Goal: Task Accomplishment & Management: Manage account settings

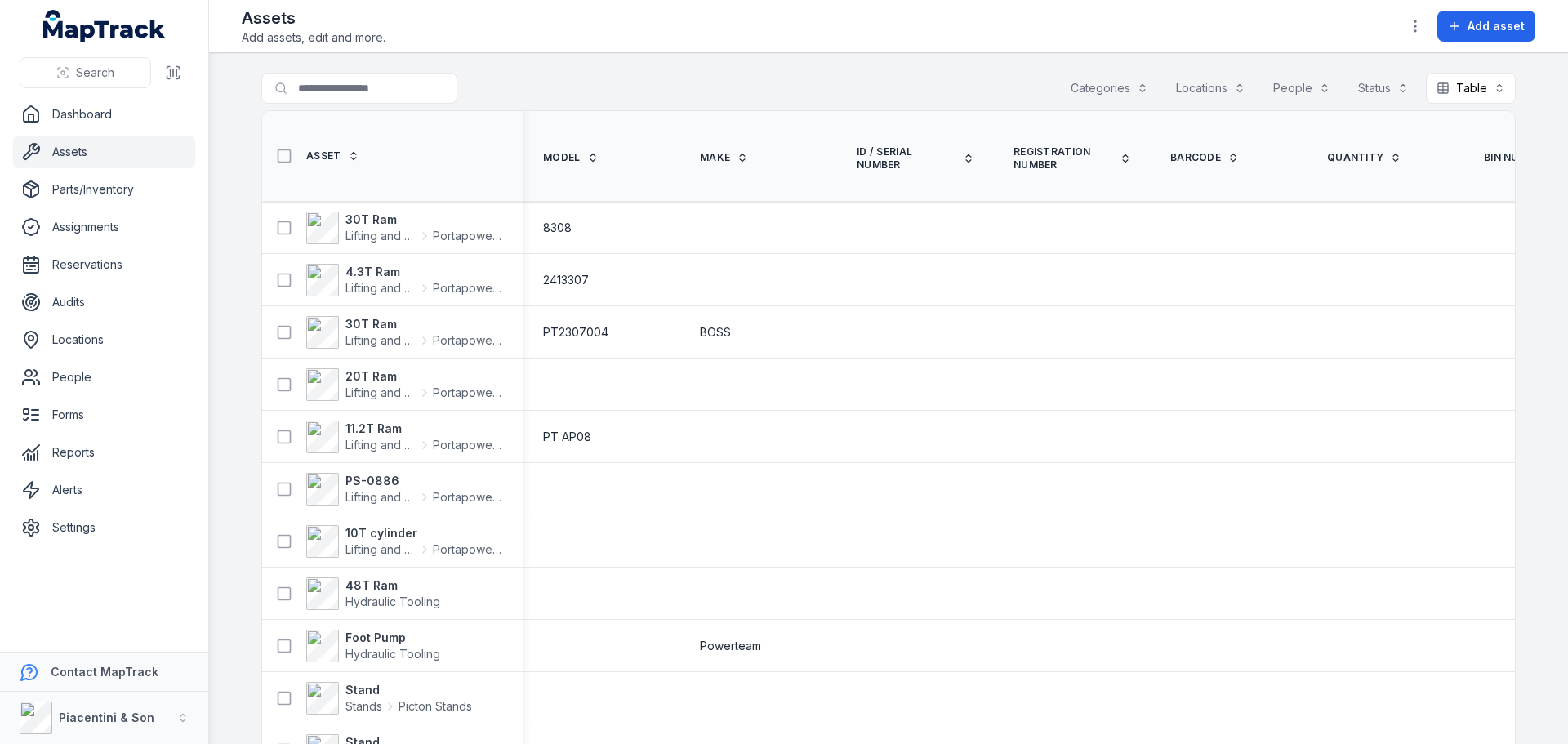
click at [1207, 92] on button "Locations" at bounding box center [1210, 88] width 91 height 31
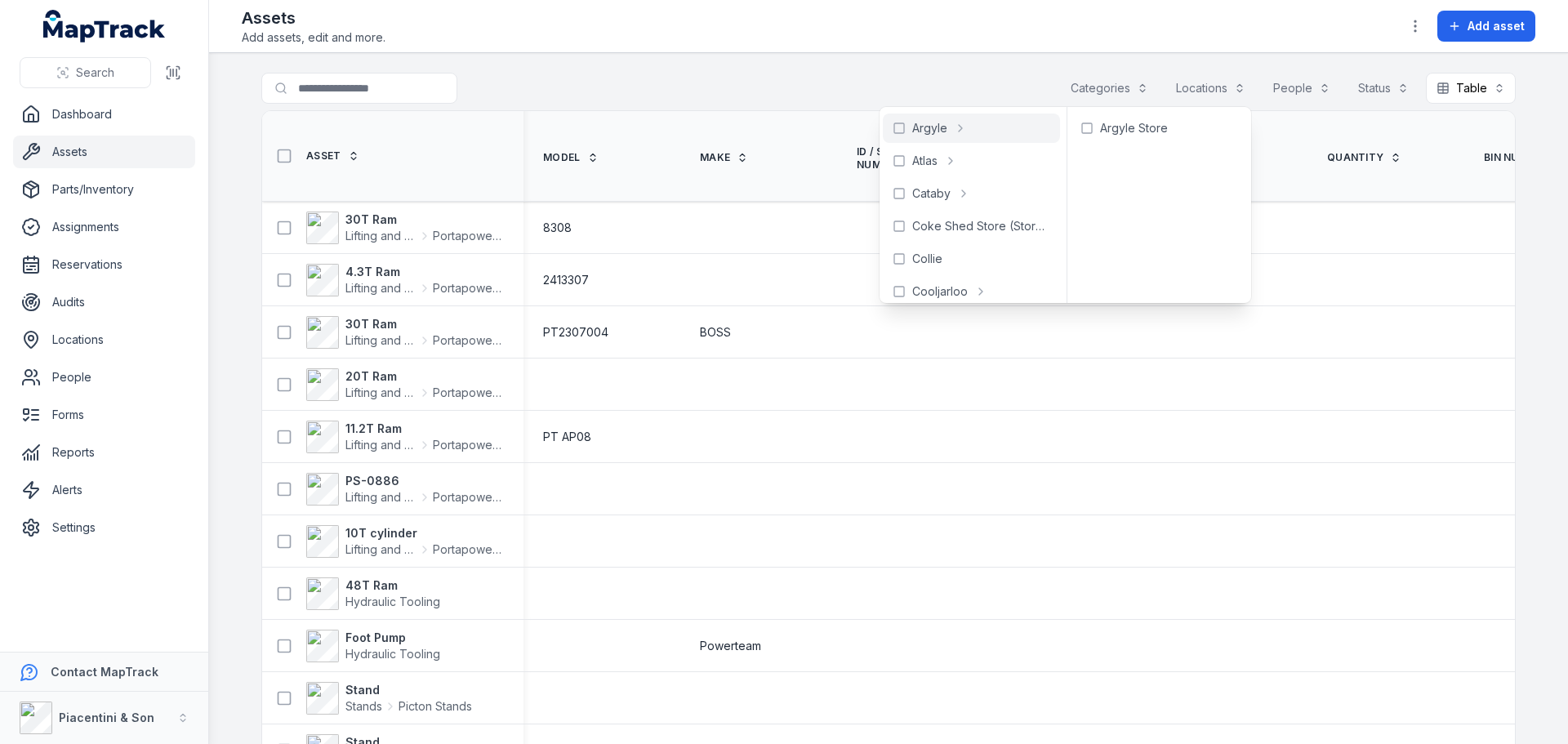
click at [917, 69] on main "Search for assets Categories Locations People Status Table ***** Asset Model Ma…" at bounding box center [888, 398] width 1359 height 691
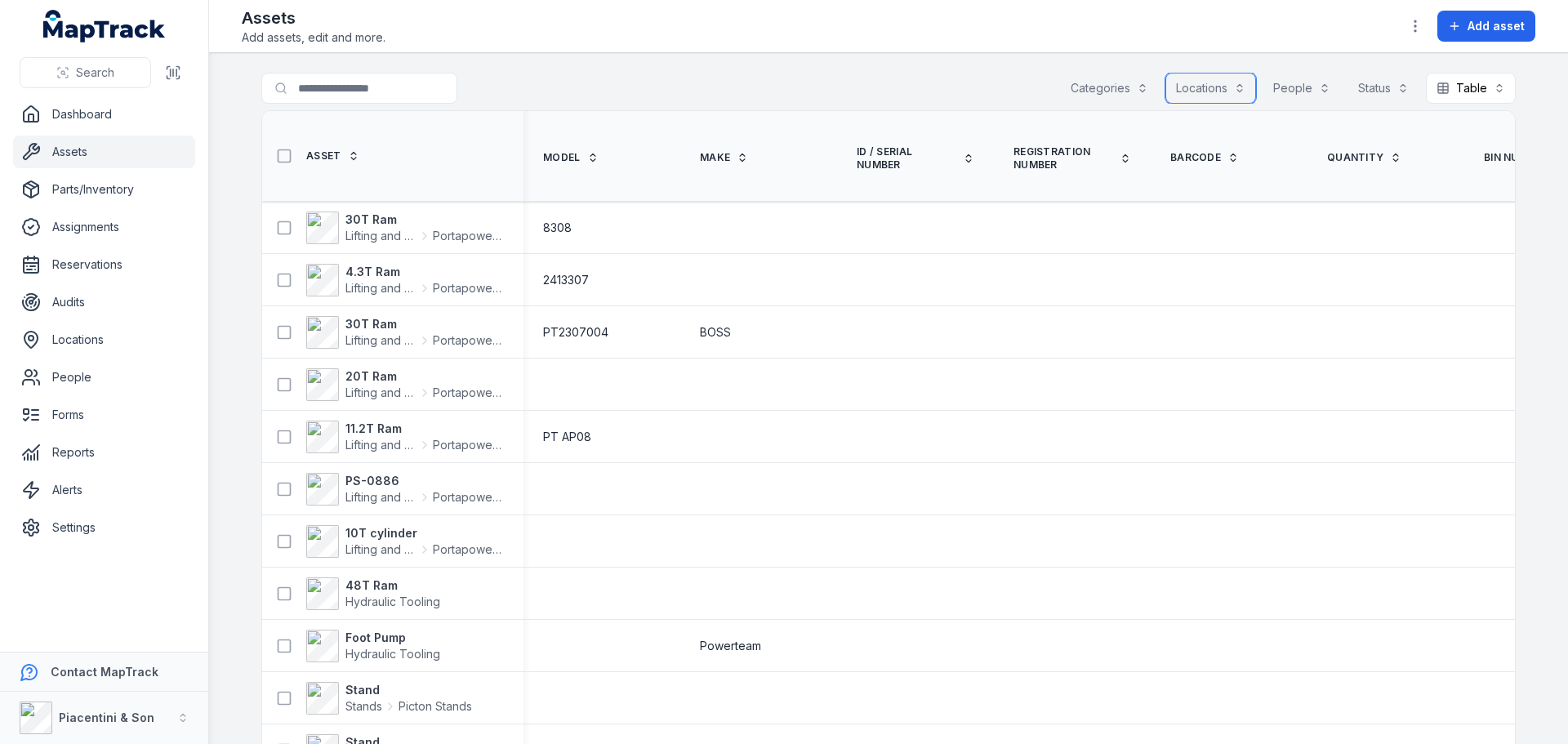
click at [1137, 97] on button "Categories" at bounding box center [1109, 88] width 99 height 31
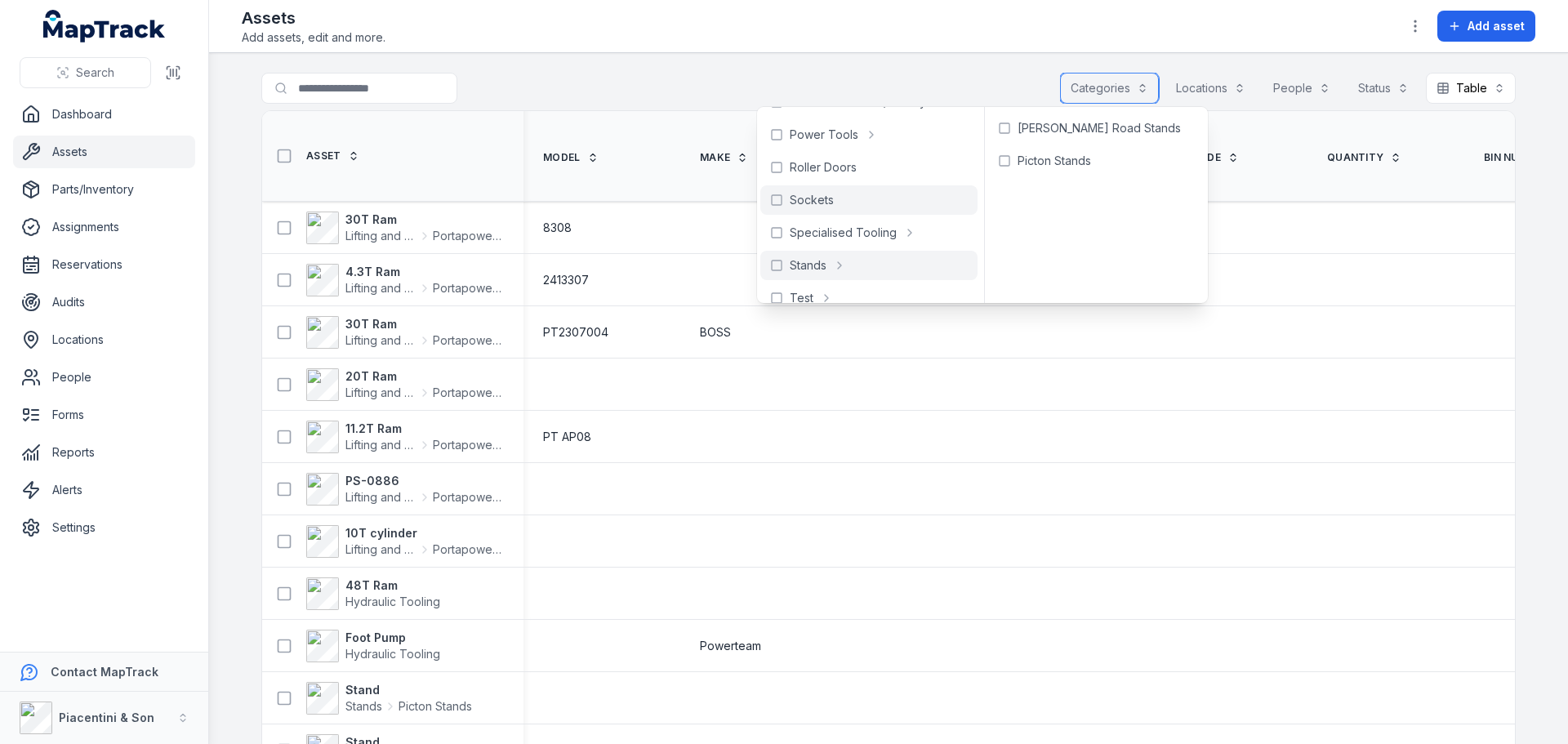
scroll to position [735, 0]
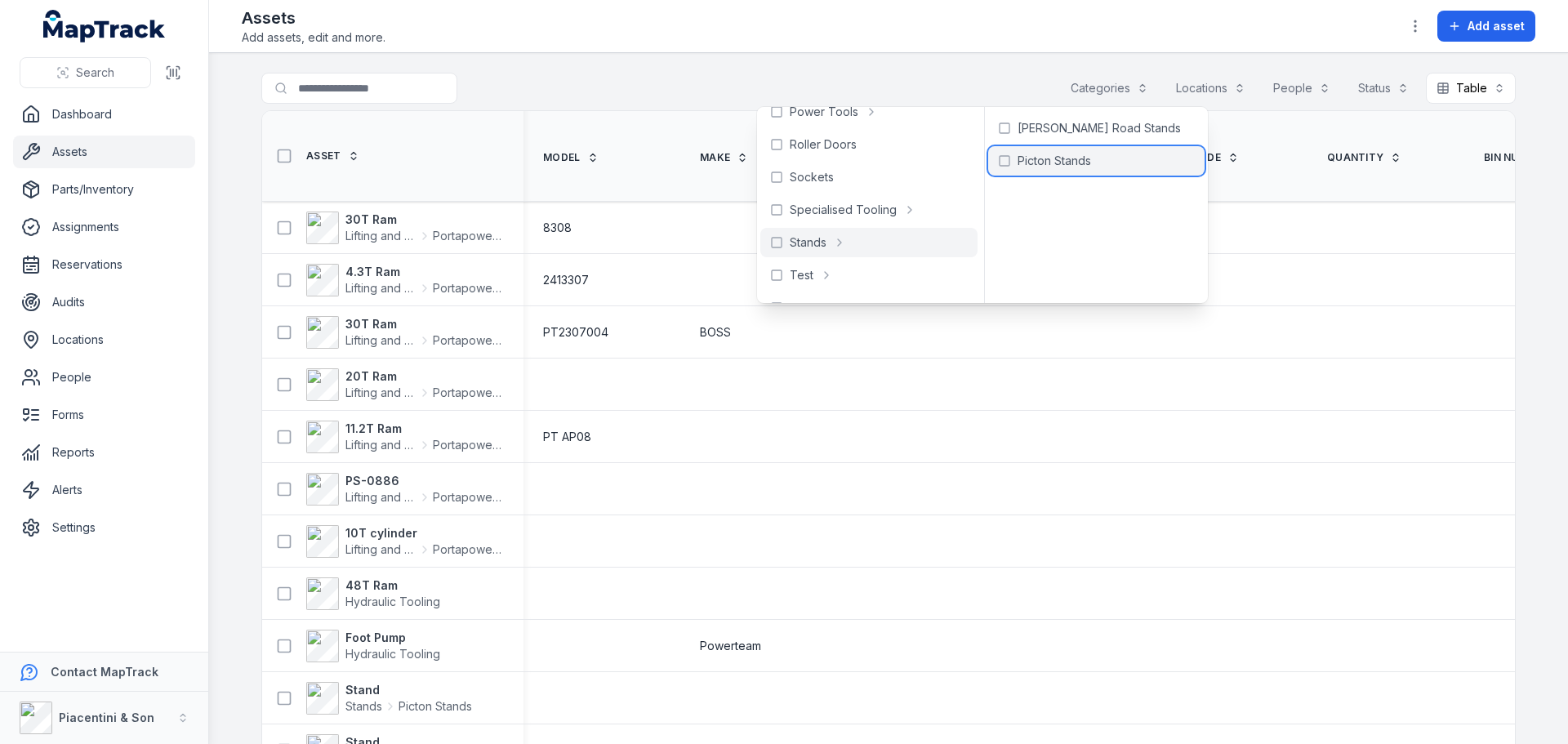
click at [1018, 156] on span "Picton Stands" at bounding box center [1054, 160] width 74 height 16
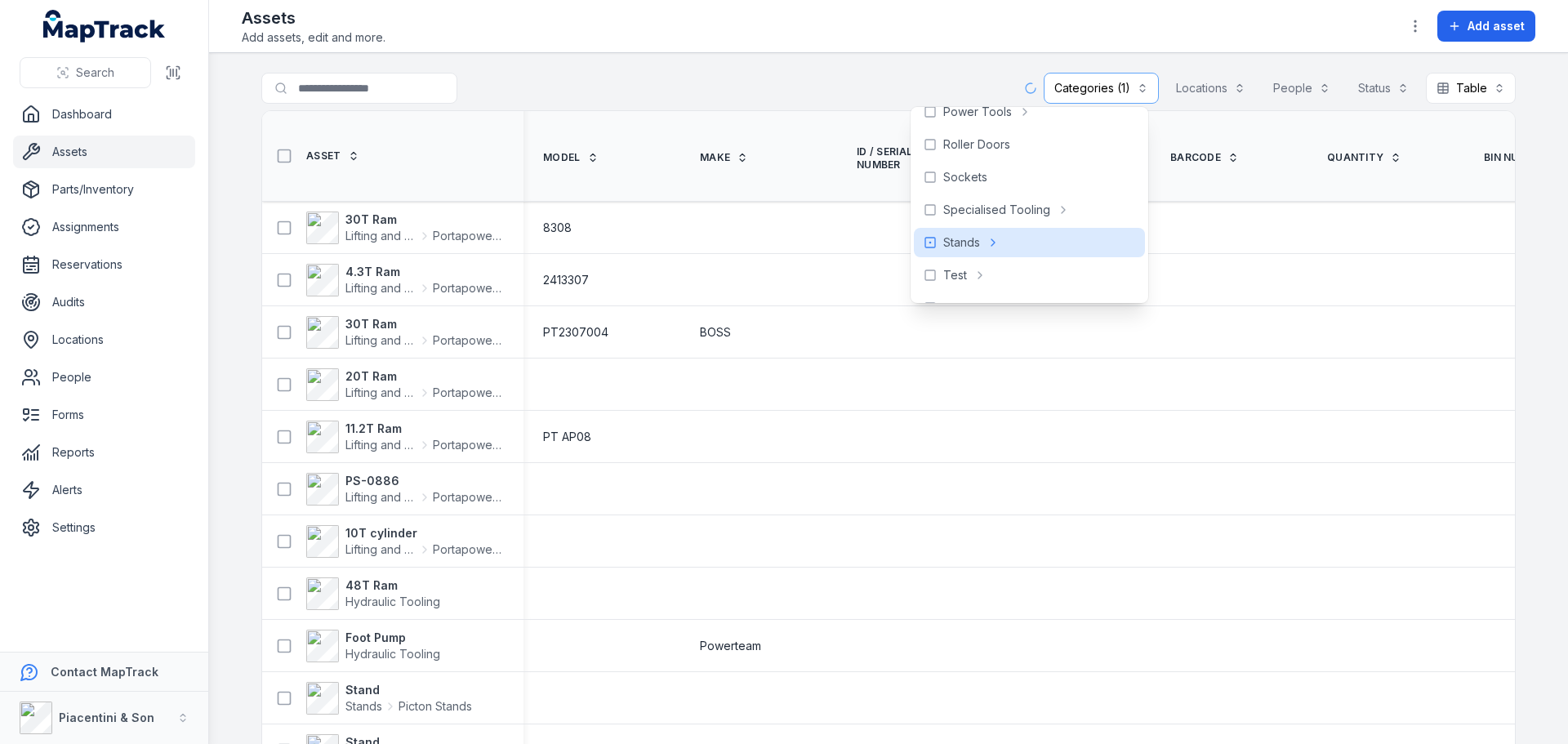
click at [793, 77] on div "**********" at bounding box center [889, 91] width 1254 height 37
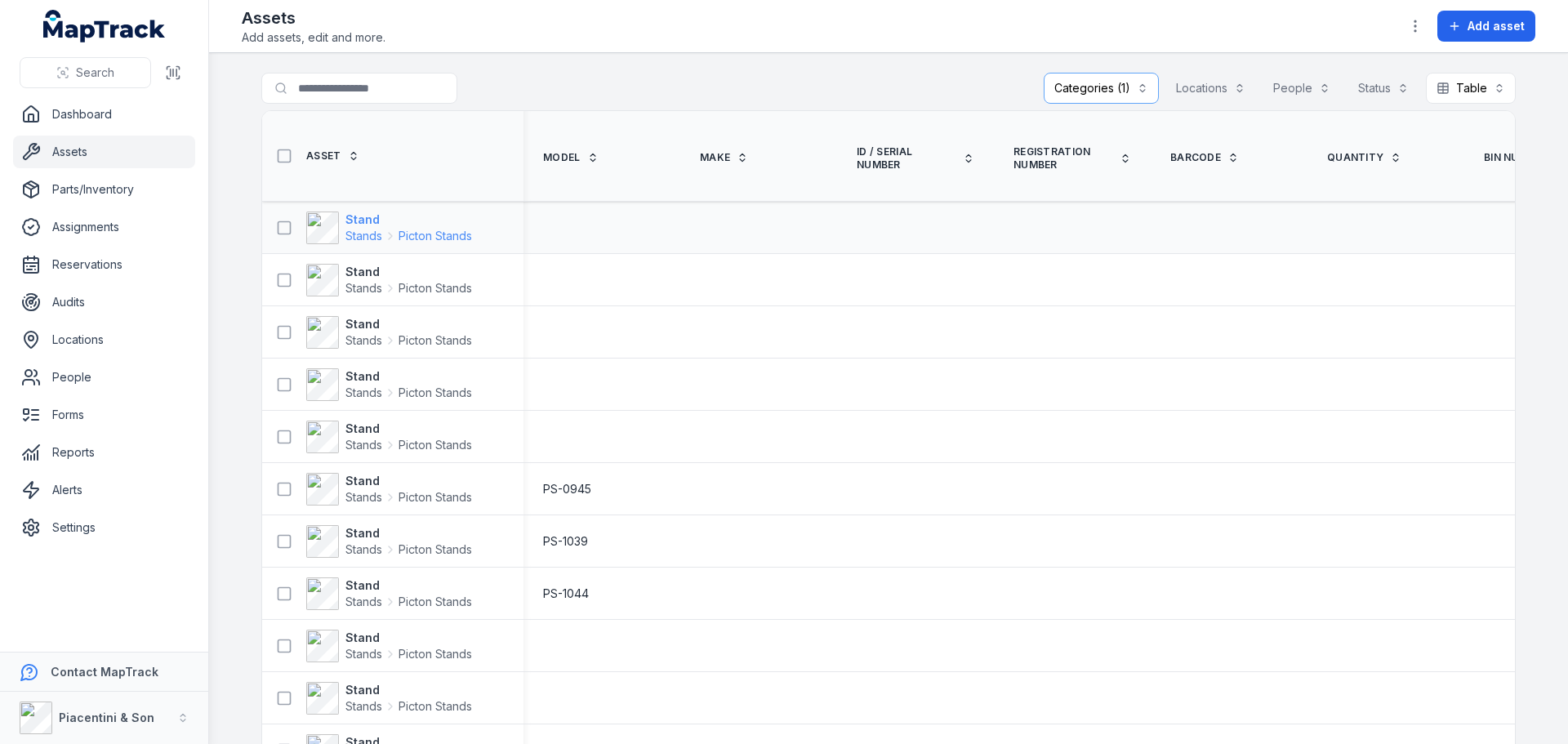
click at [351, 235] on span "Stands" at bounding box center [363, 236] width 36 height 16
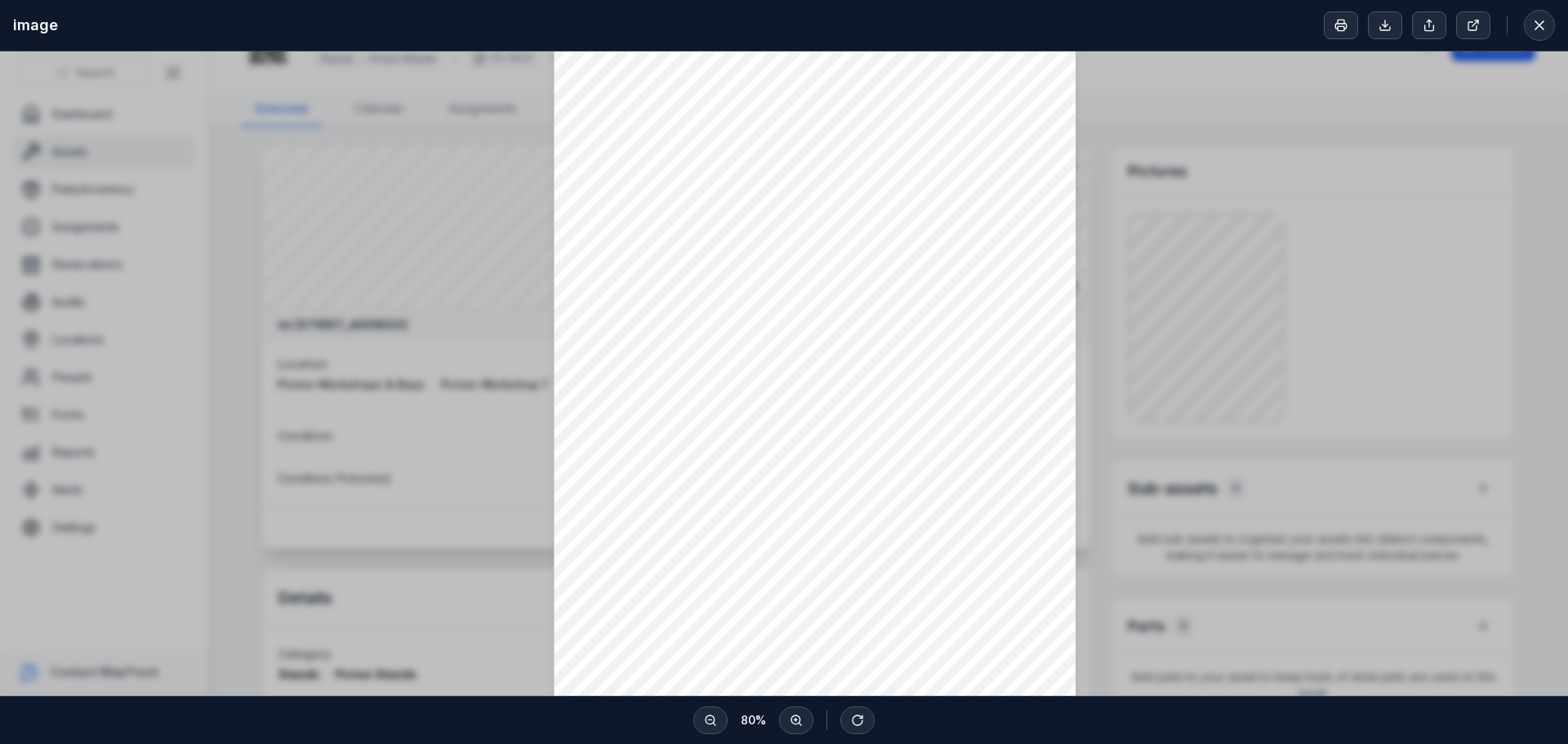
scroll to position [172, 0]
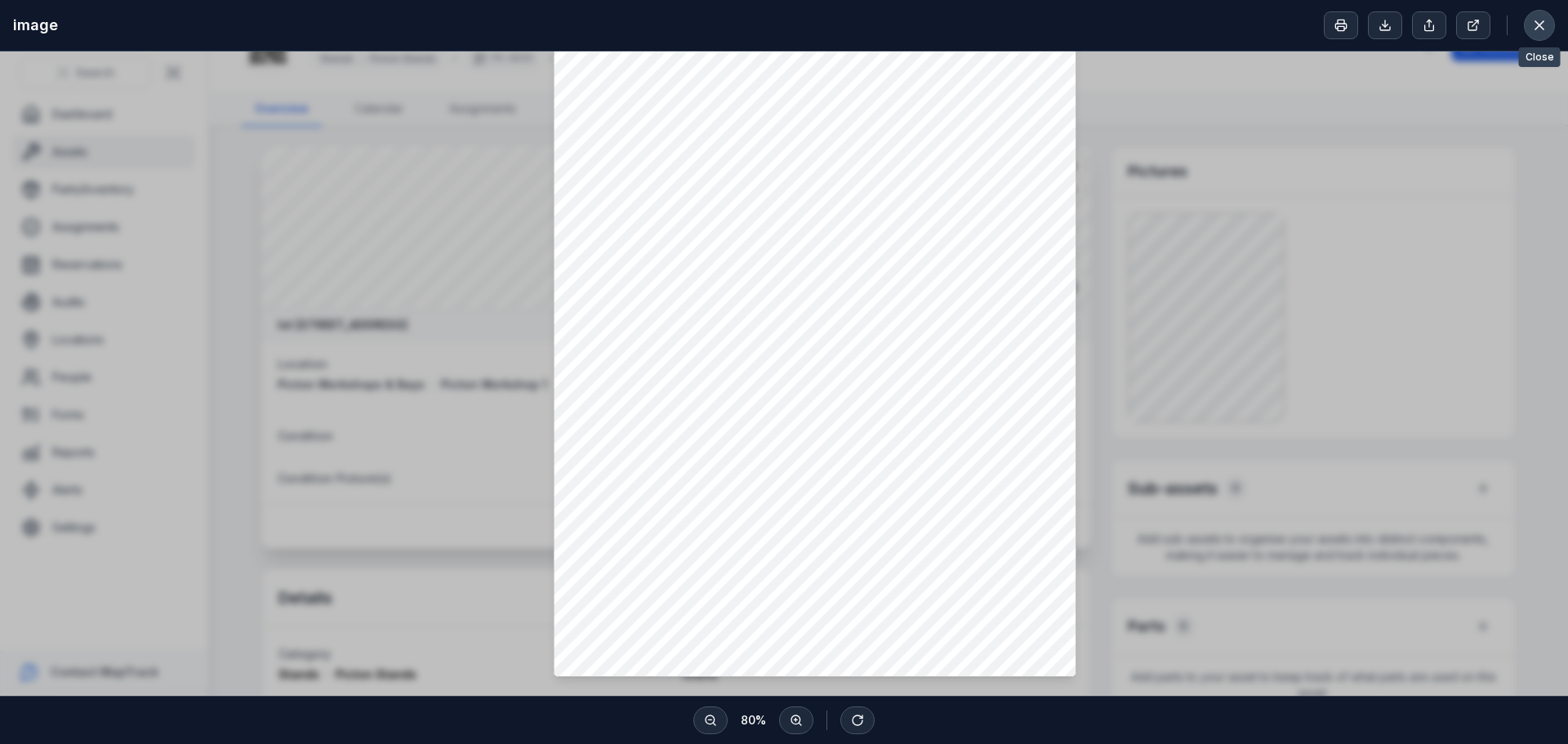
click at [1533, 22] on icon at bounding box center [1539, 25] width 16 height 16
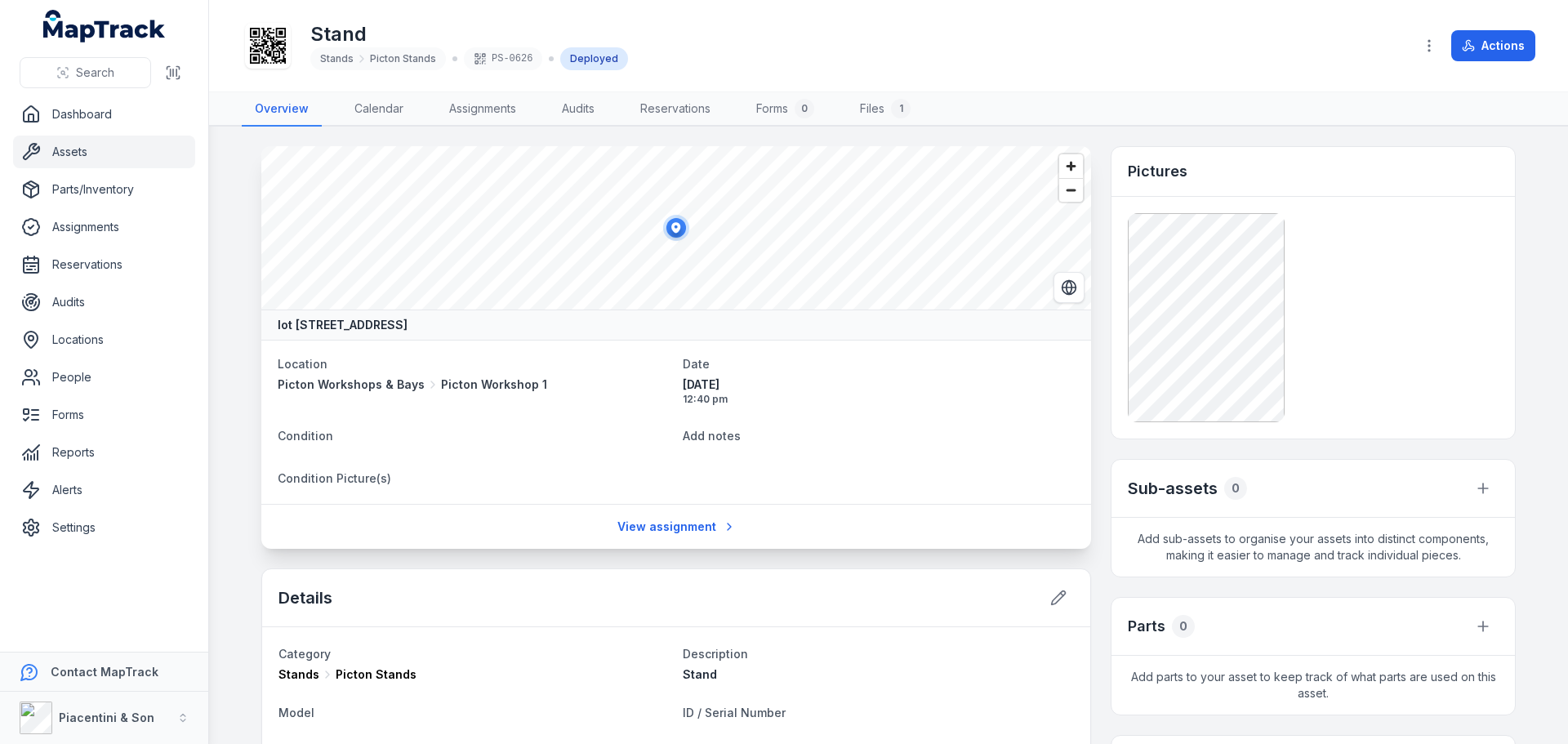
click at [1263, 118] on nav "Overview Calendar Assignments Audits Reservations Forms 0 Files 1" at bounding box center [888, 109] width 1294 height 35
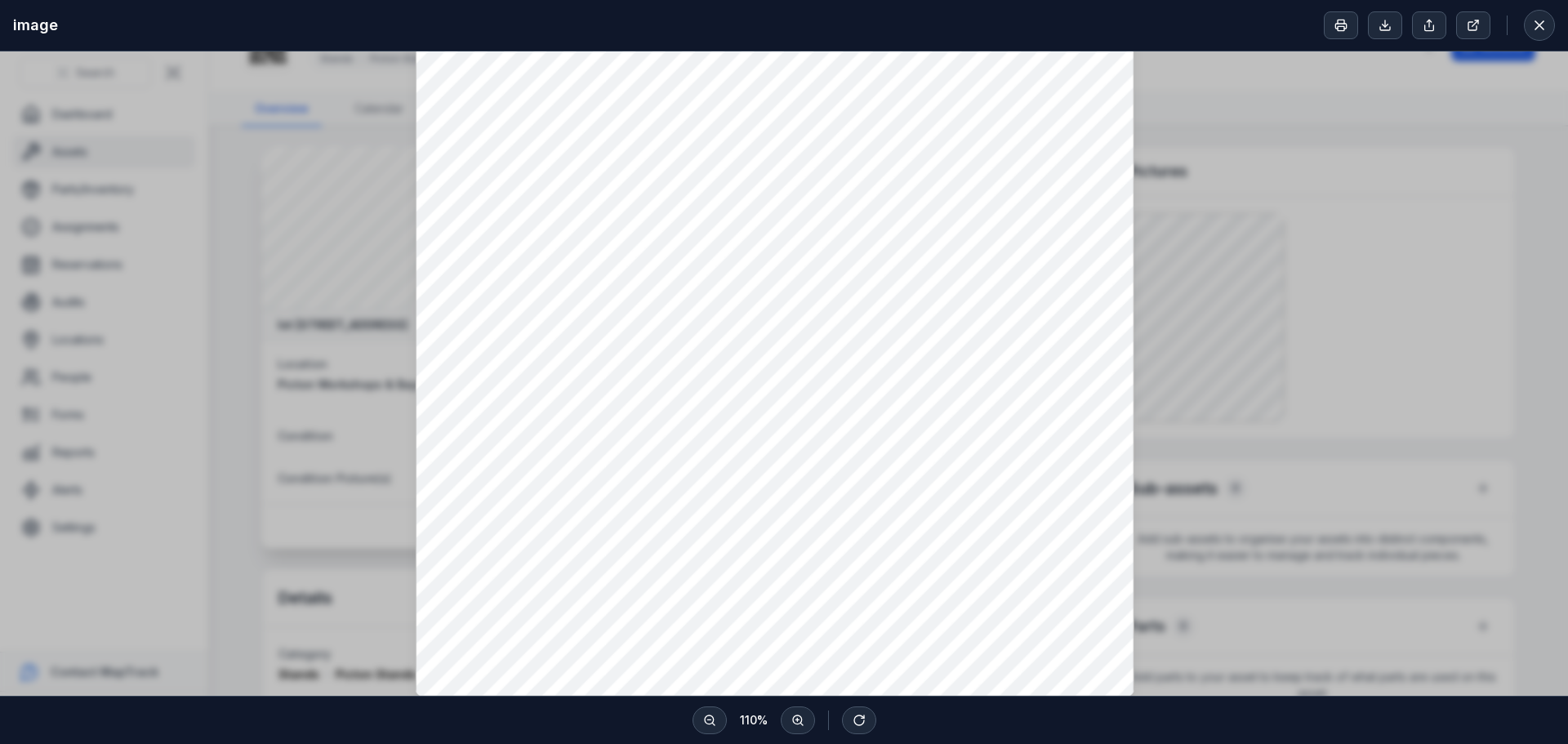
scroll to position [256, 0]
click at [1547, 27] on icon at bounding box center [1539, 25] width 16 height 16
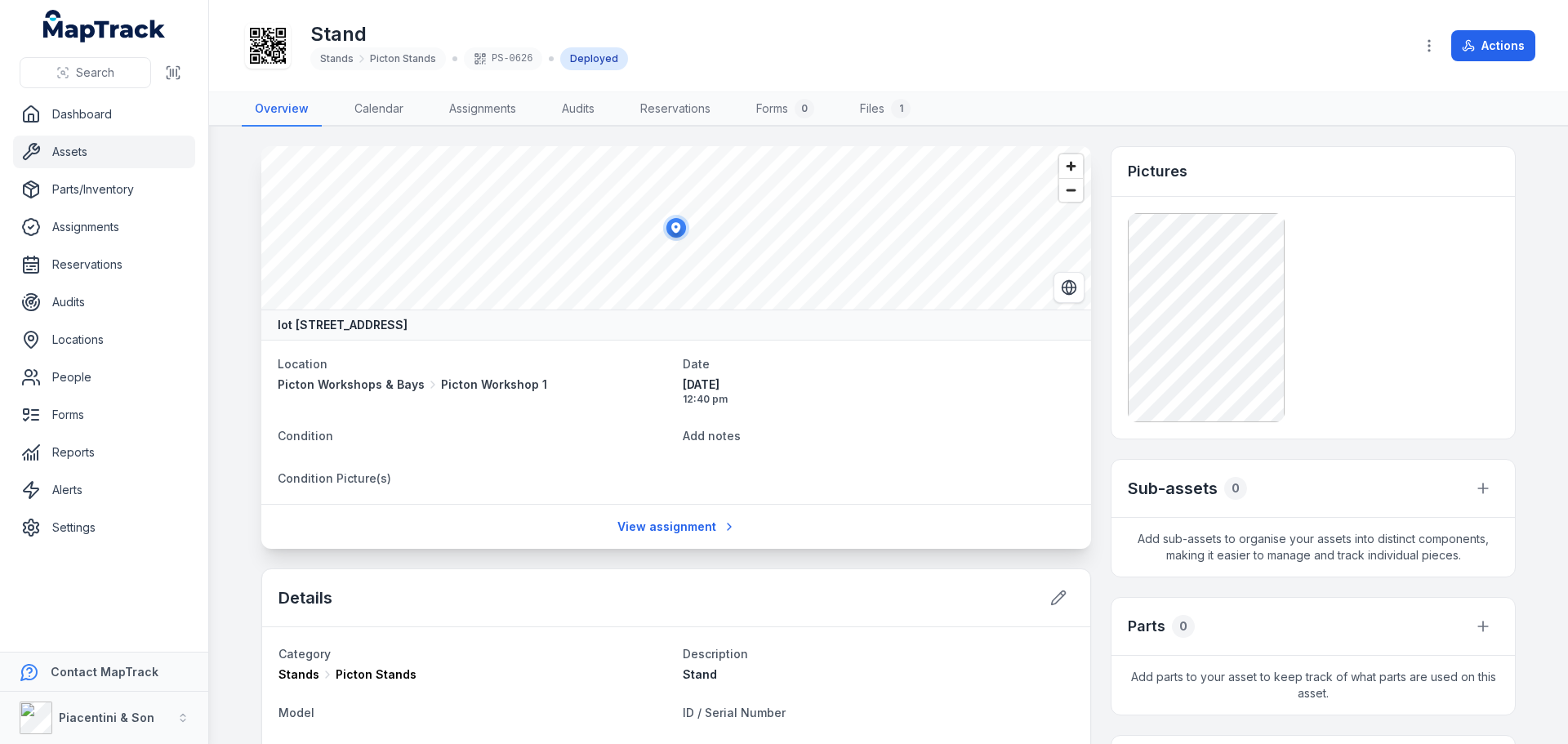
click at [1493, 128] on main "lot 50 Boyanup Picton Road, Picton, Western Australia 6229, Australia Location …" at bounding box center [888, 435] width 1359 height 617
click at [1354, 259] on div at bounding box center [1313, 317] width 371 height 209
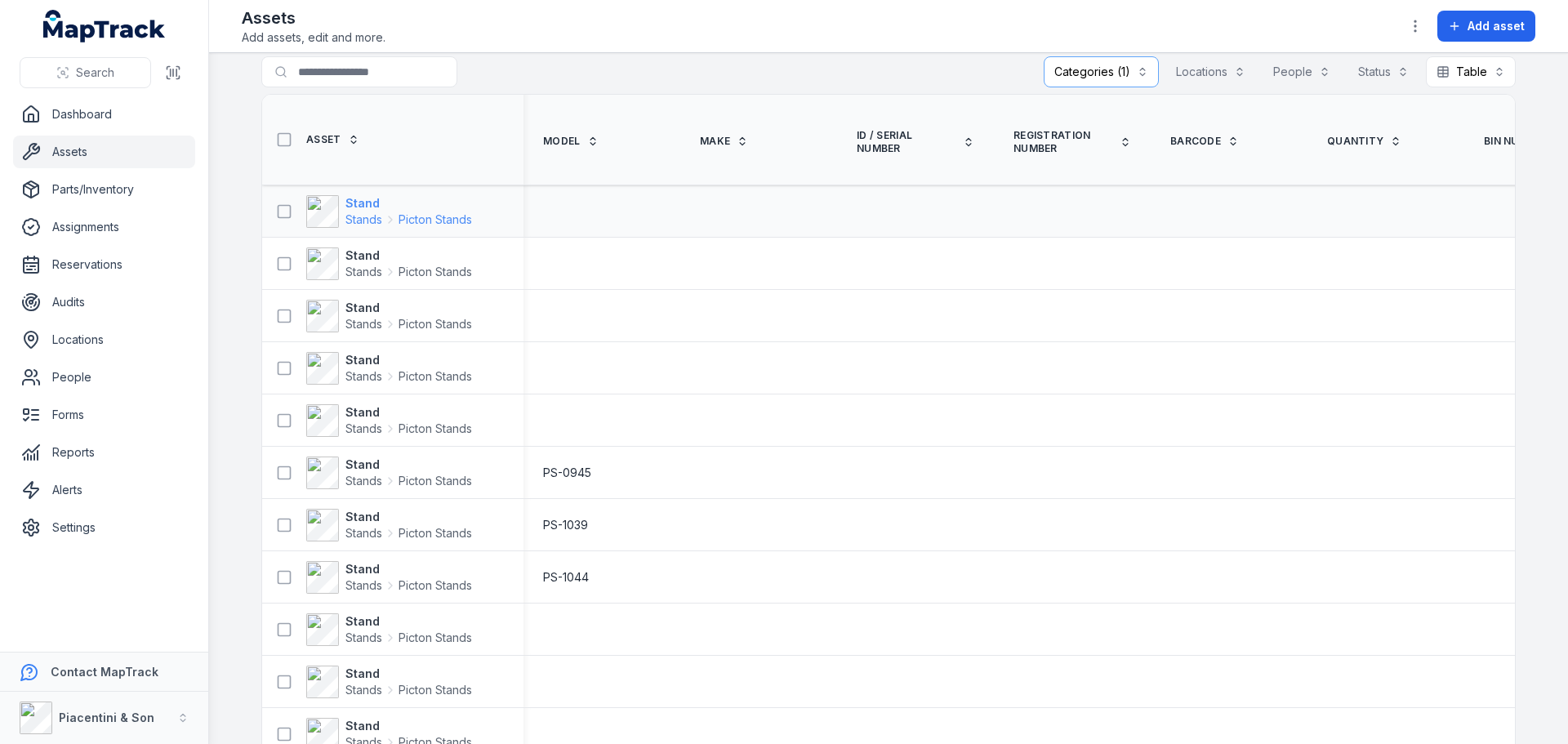
scroll to position [18, 0]
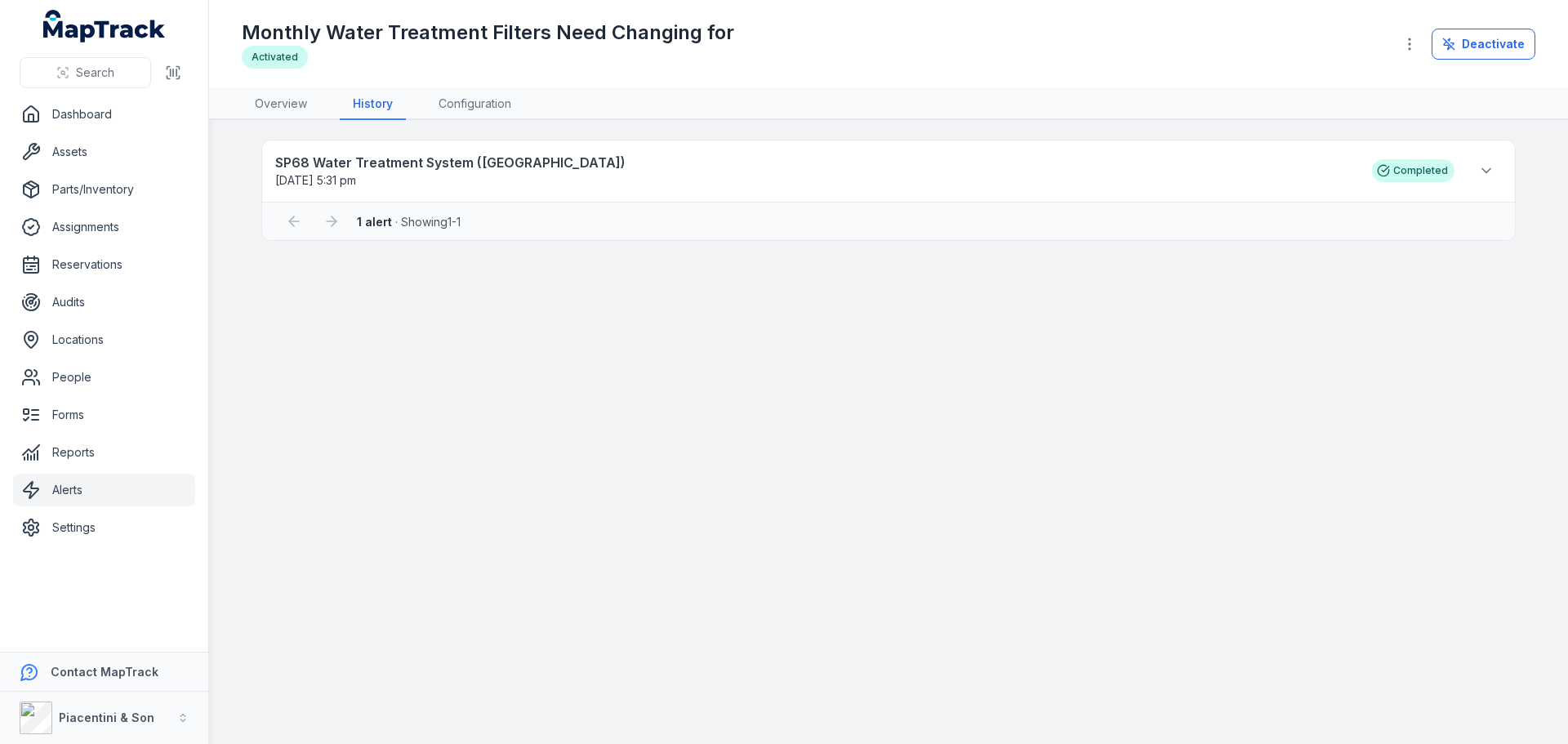
click at [449, 218] on span "1 alert · Showing 1 - 1" at bounding box center [409, 221] width 104 height 13
click at [482, 157] on strong "SP68 Water Treatment System (Picton)" at bounding box center [815, 162] width 1081 height 19
click at [1495, 169] on button at bounding box center [1486, 171] width 31 height 31
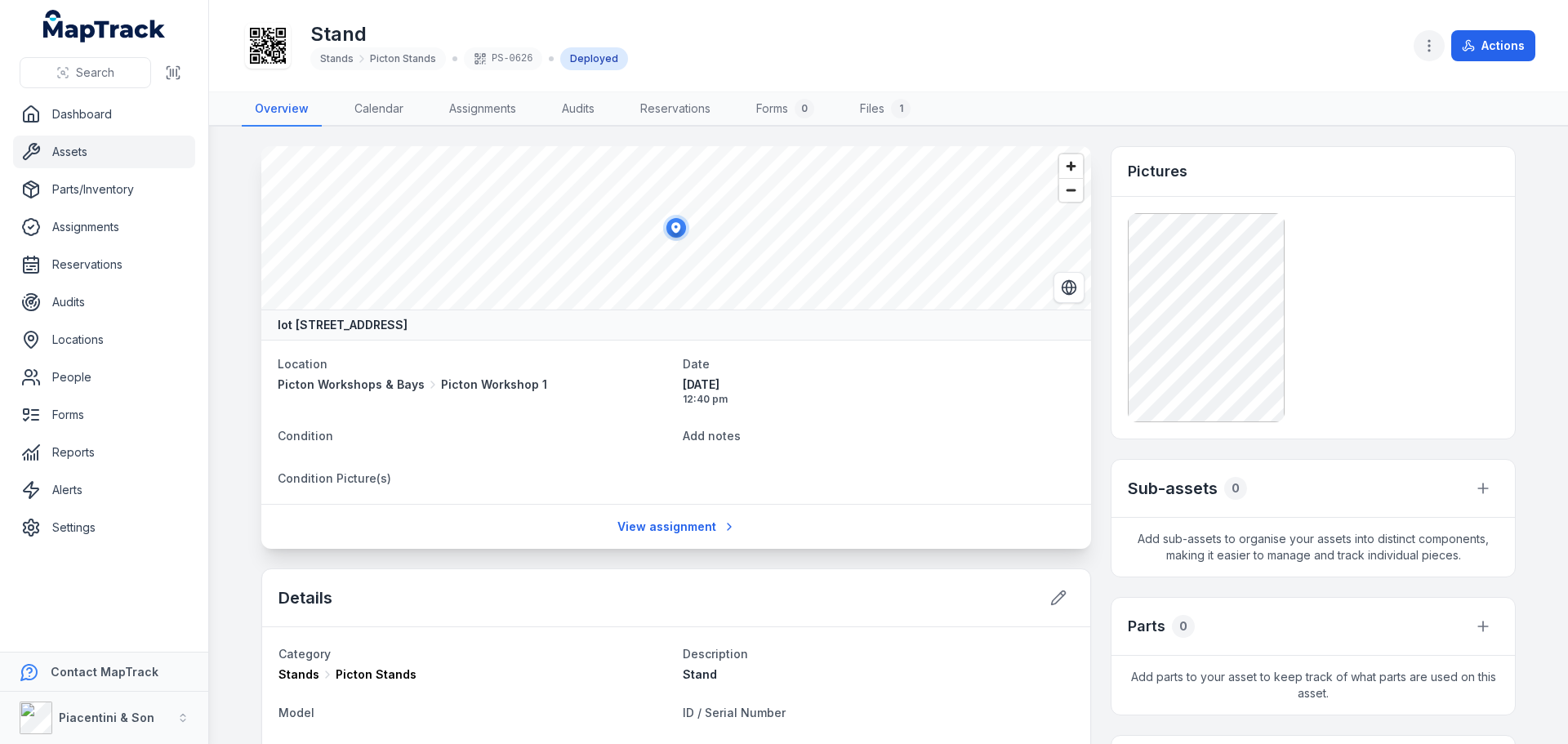
click at [1429, 47] on icon "button" at bounding box center [1429, 45] width 16 height 16
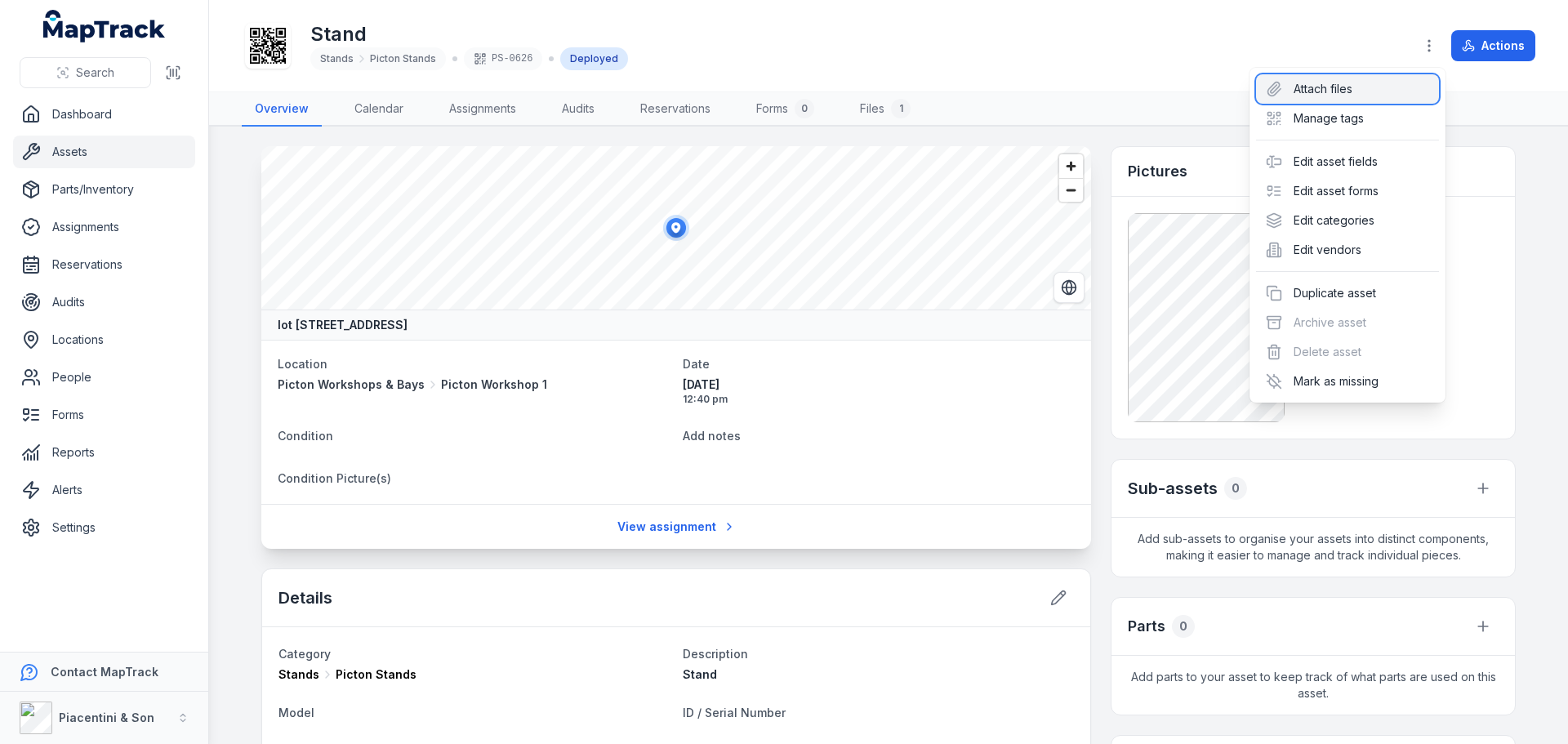
click at [1423, 83] on div "Attach files" at bounding box center [1347, 89] width 183 height 30
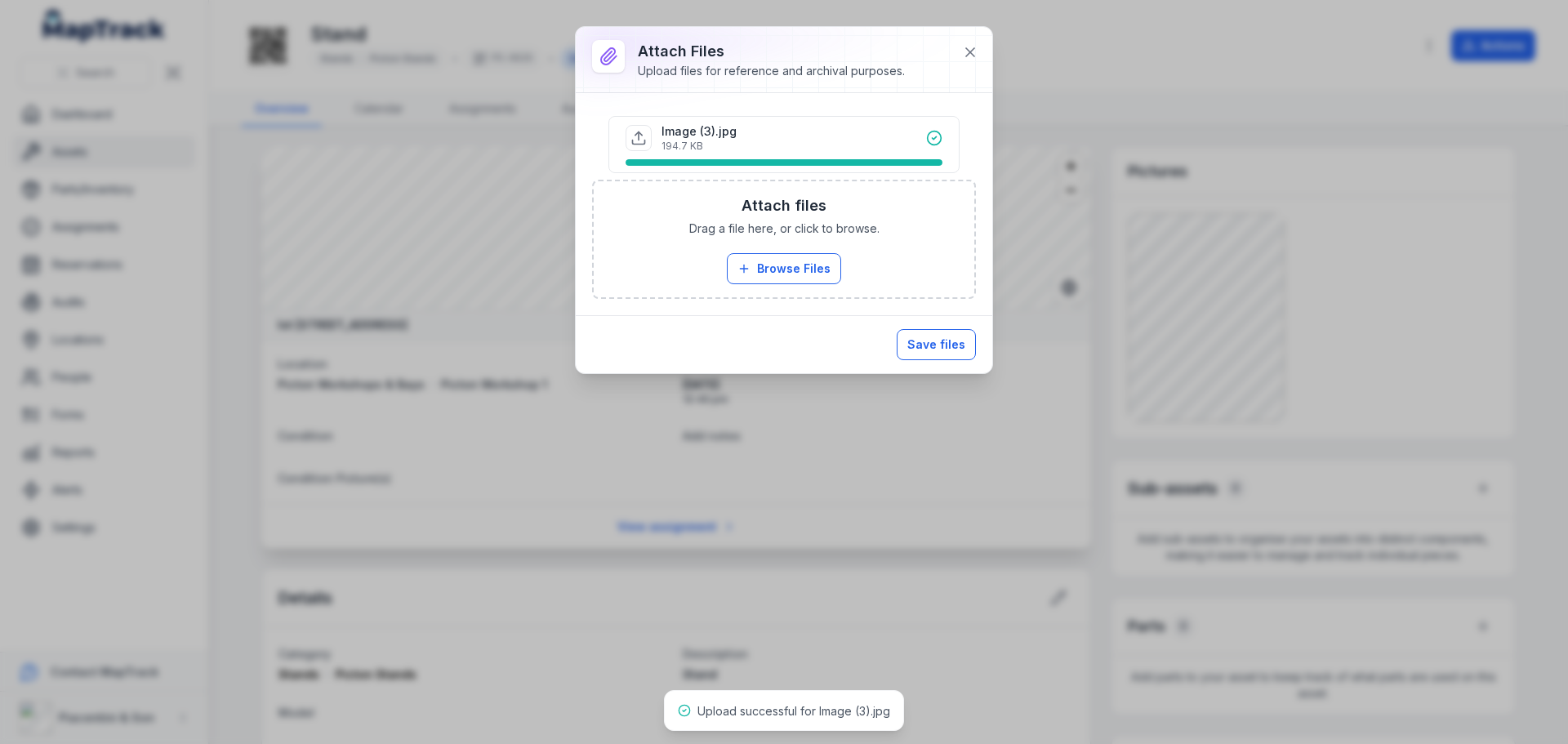
click at [918, 344] on button "Save files" at bounding box center [936, 344] width 80 height 31
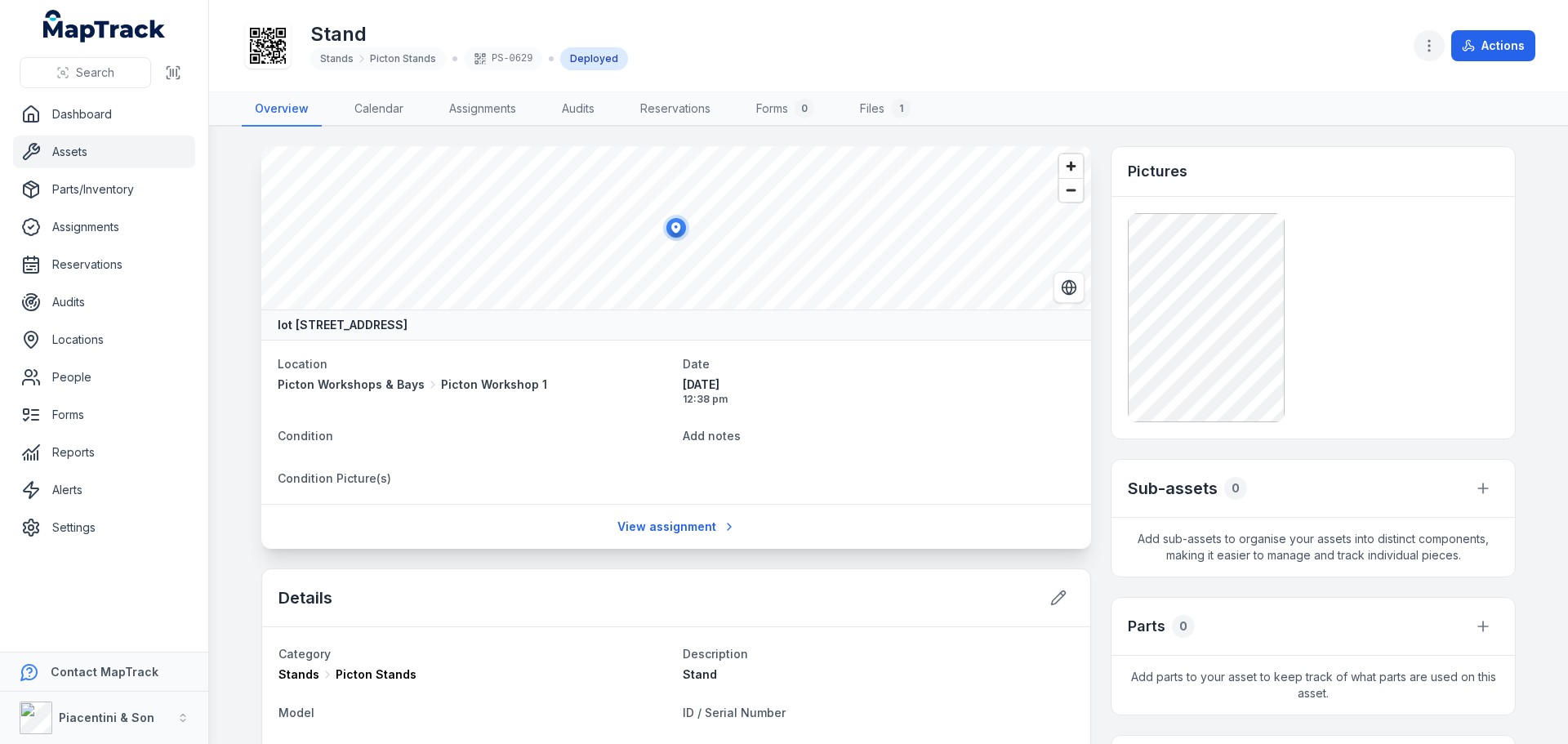
click at [1425, 58] on button "button" at bounding box center [1429, 46] width 31 height 31
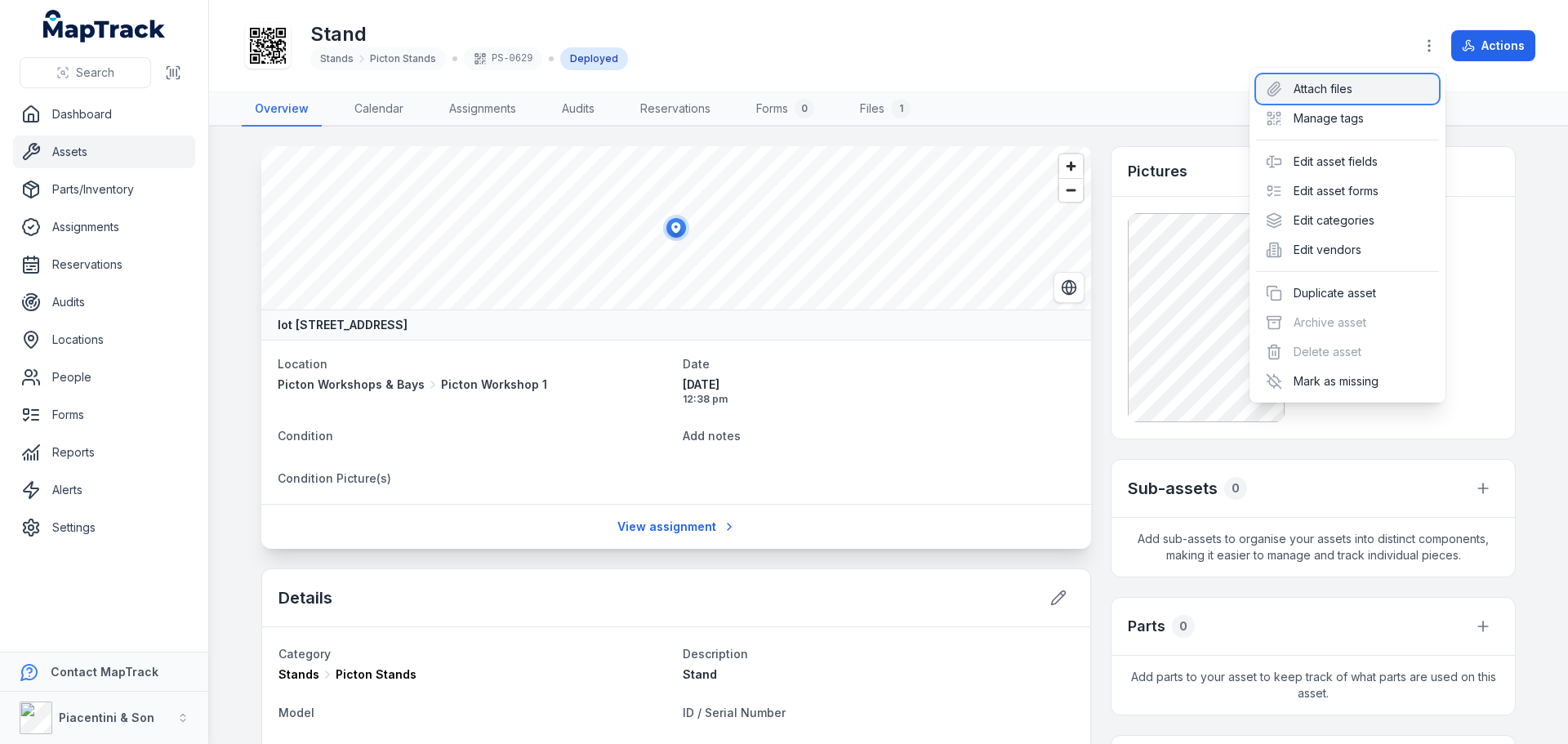
click at [1391, 91] on div "Attach files" at bounding box center [1347, 89] width 183 height 30
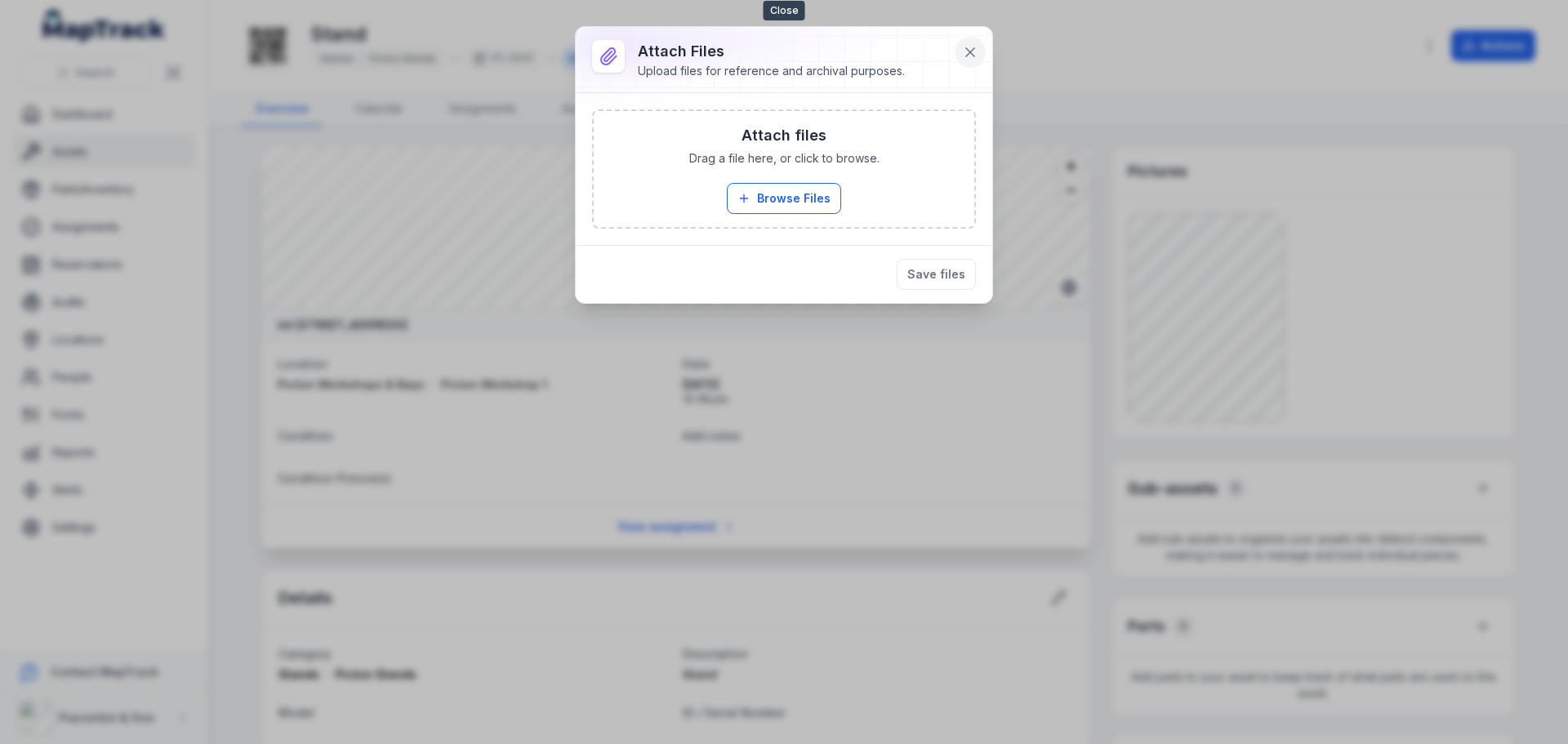
click at [972, 47] on icon at bounding box center [970, 52] width 16 height 16
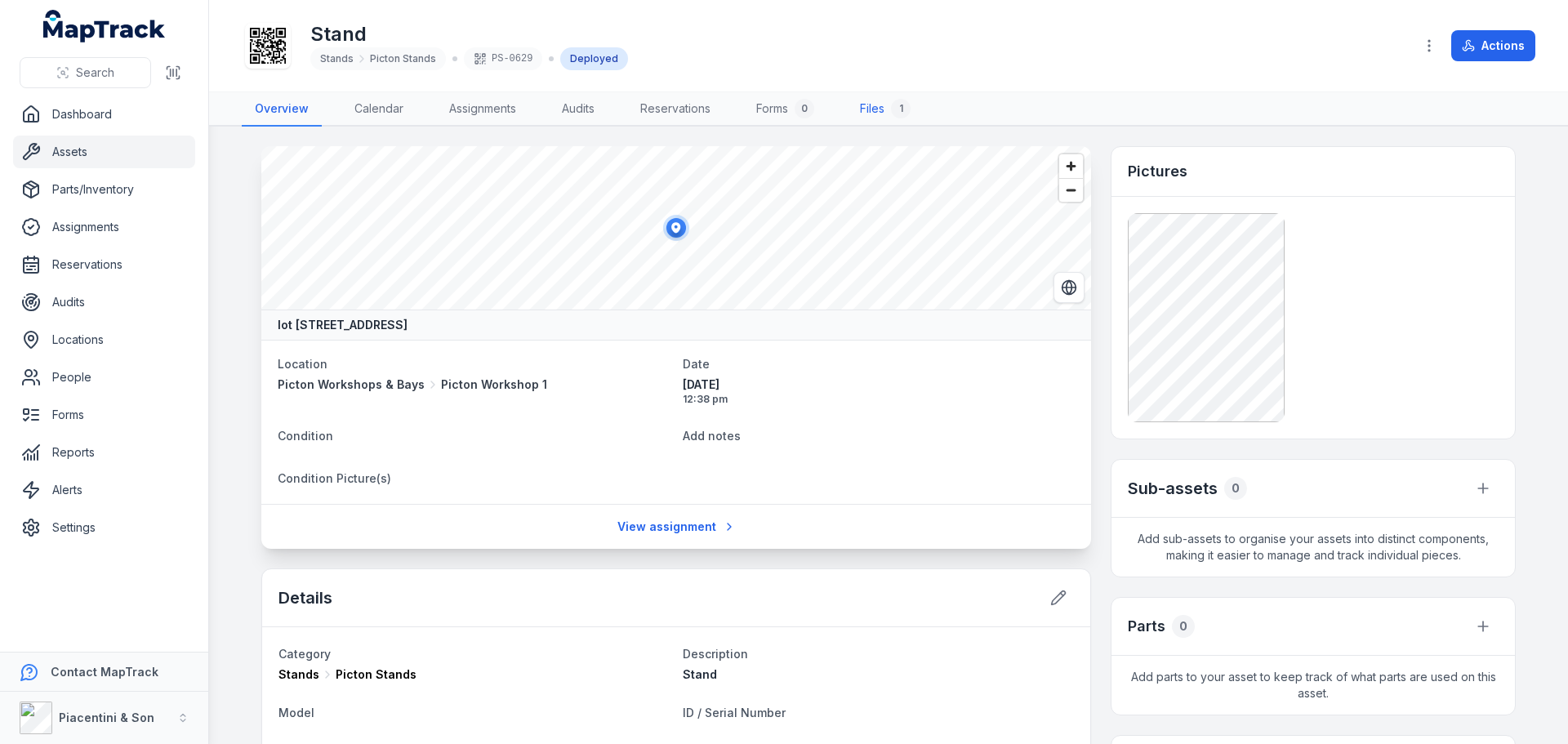
click at [883, 102] on link "Files 1" at bounding box center [885, 109] width 77 height 35
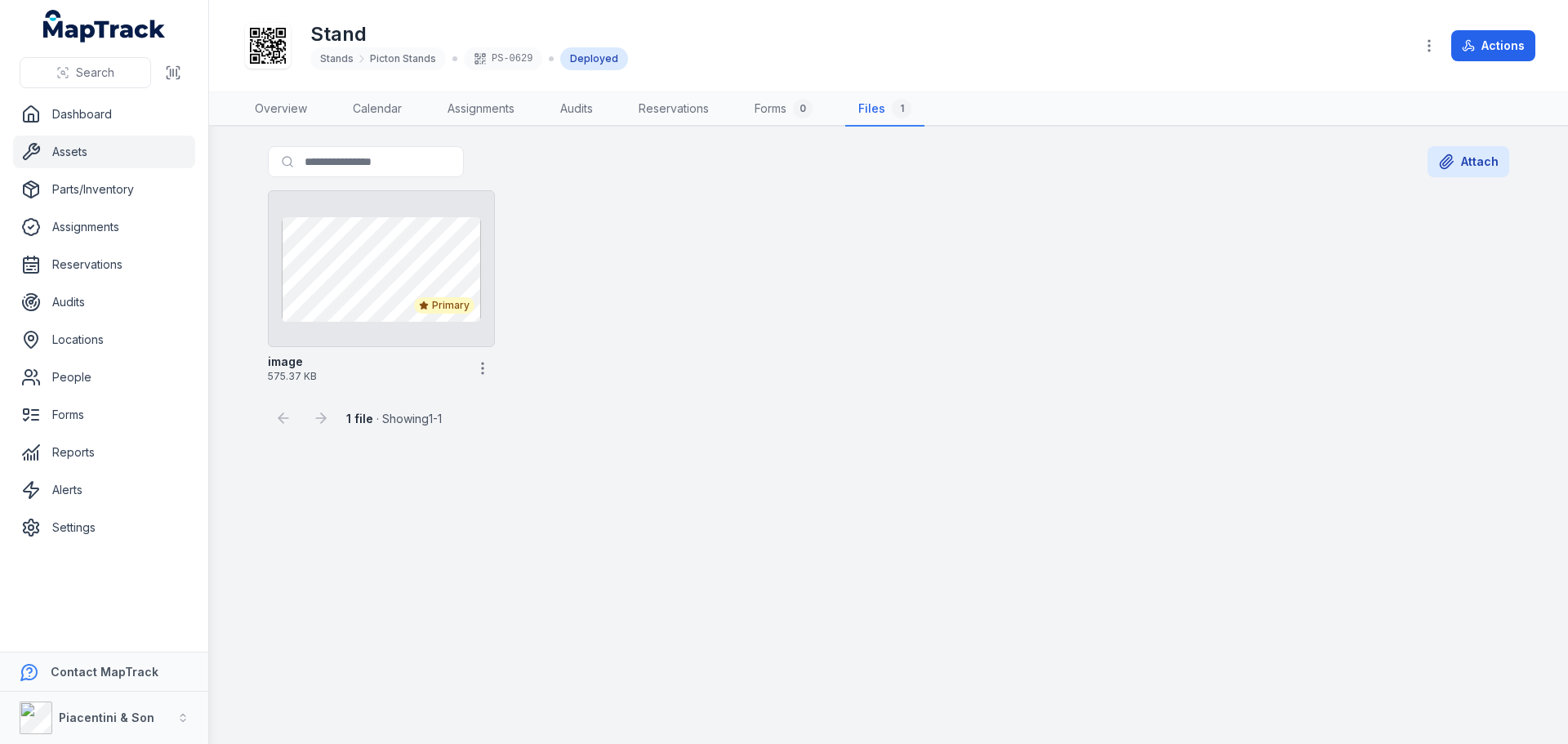
click at [784, 360] on div "Primary image 575.37 KB" at bounding box center [889, 287] width 1254 height 206
click at [1422, 167] on div "Search for files Attach" at bounding box center [888, 164] width 1242 height 37
click at [1495, 162] on button "Attach" at bounding box center [1468, 161] width 82 height 31
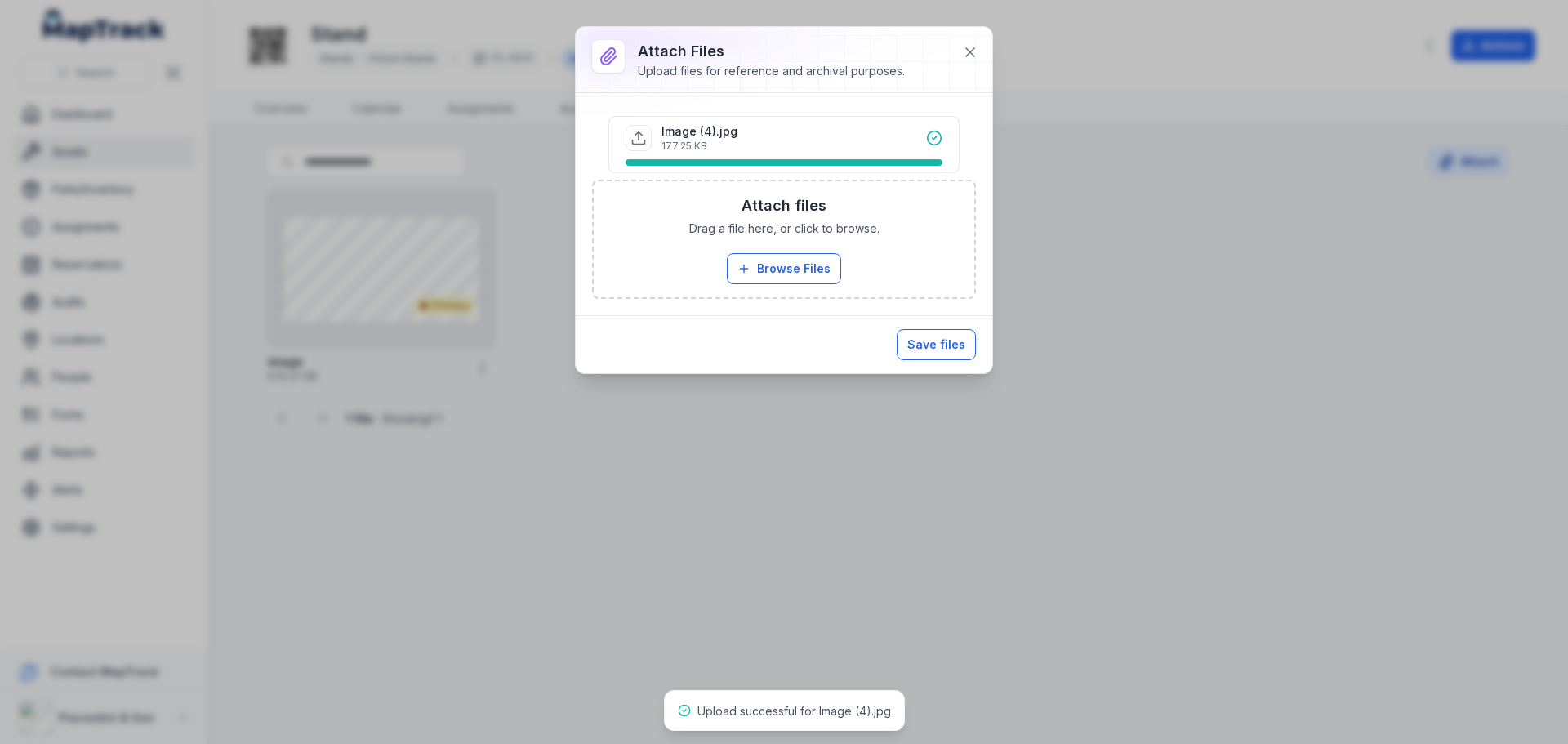
click at [933, 338] on button "Save files" at bounding box center [936, 344] width 80 height 31
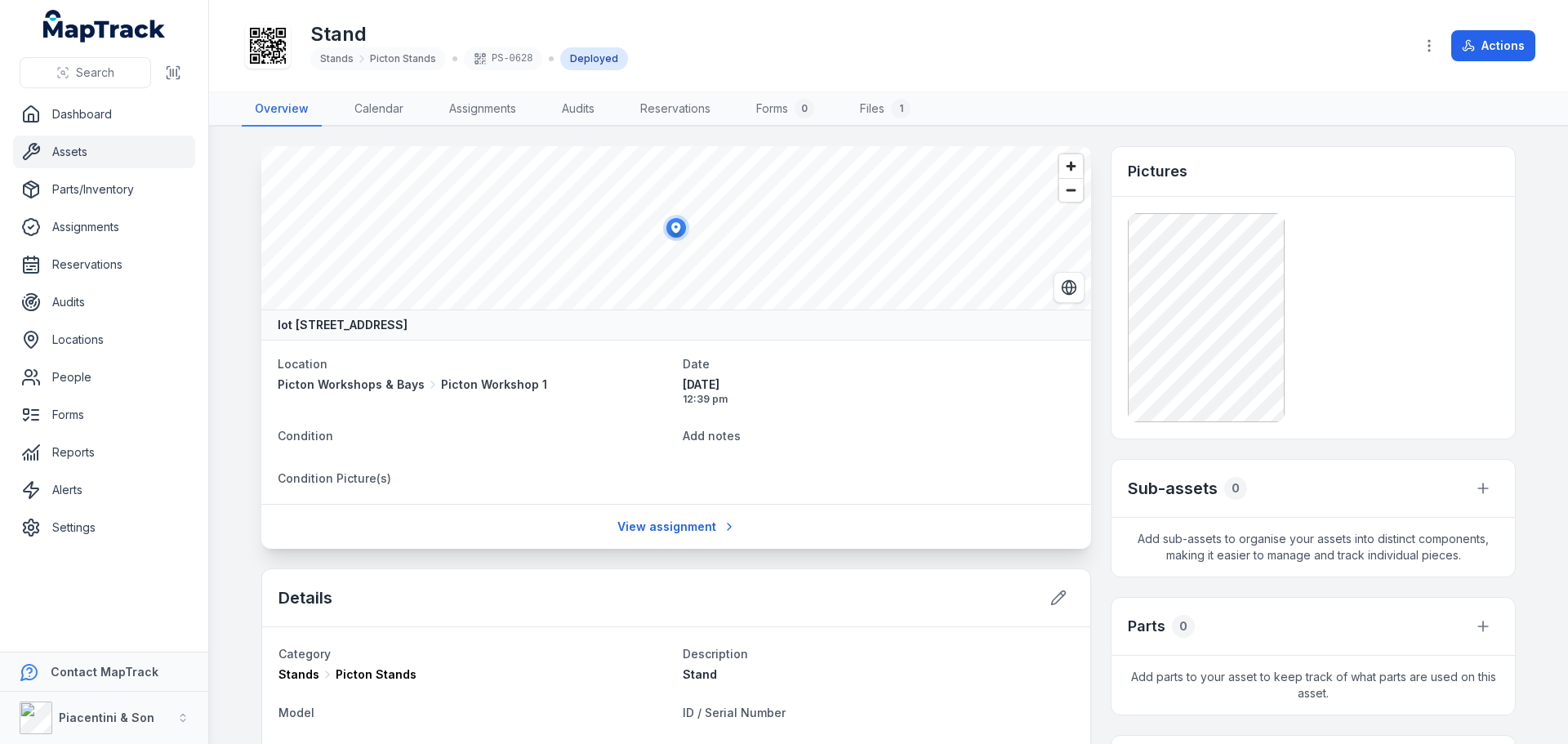
click at [1443, 31] on div at bounding box center [1429, 46] width 31 height 31
click at [1440, 52] on button "button" at bounding box center [1429, 46] width 31 height 31
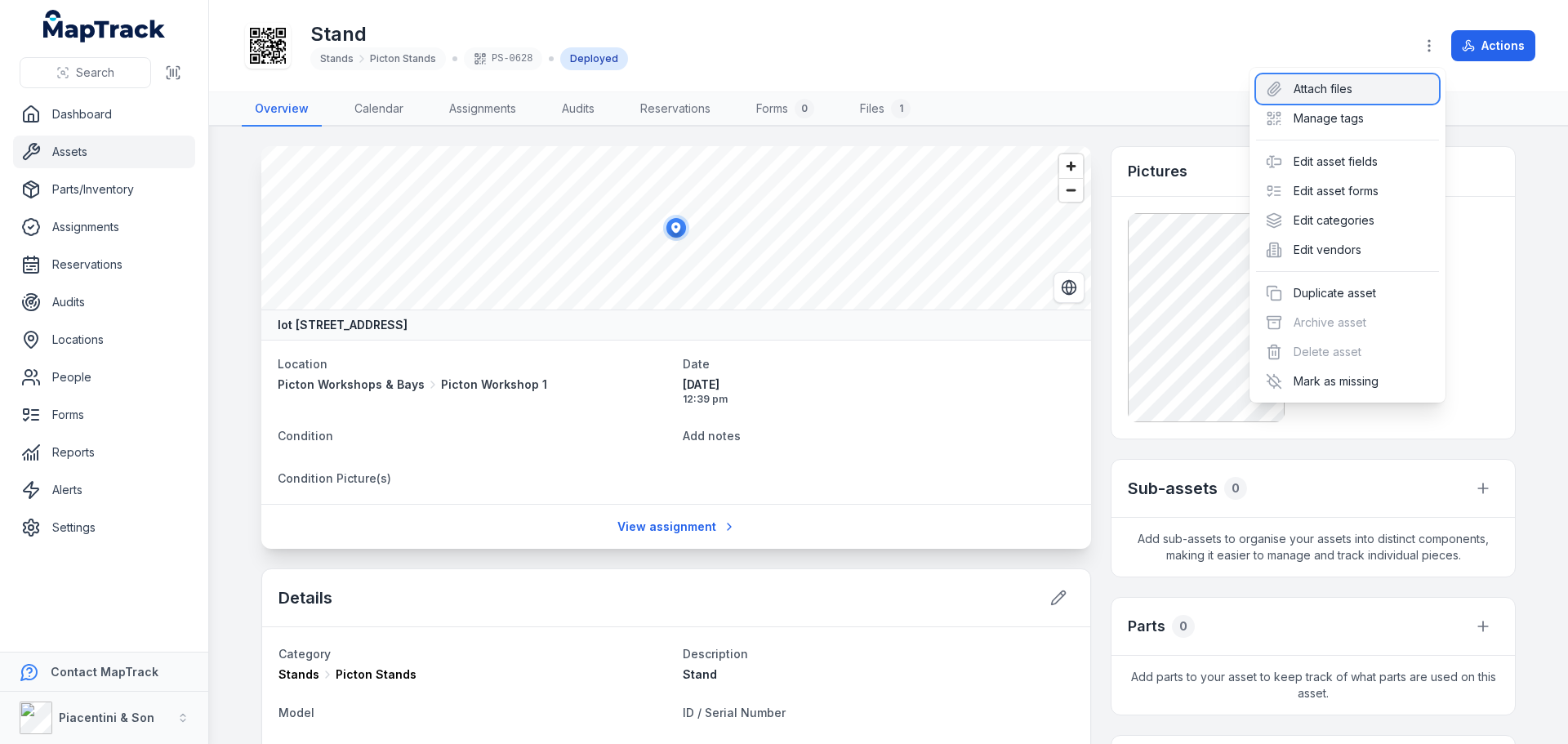
click at [1409, 79] on div "Attach files" at bounding box center [1347, 89] width 183 height 30
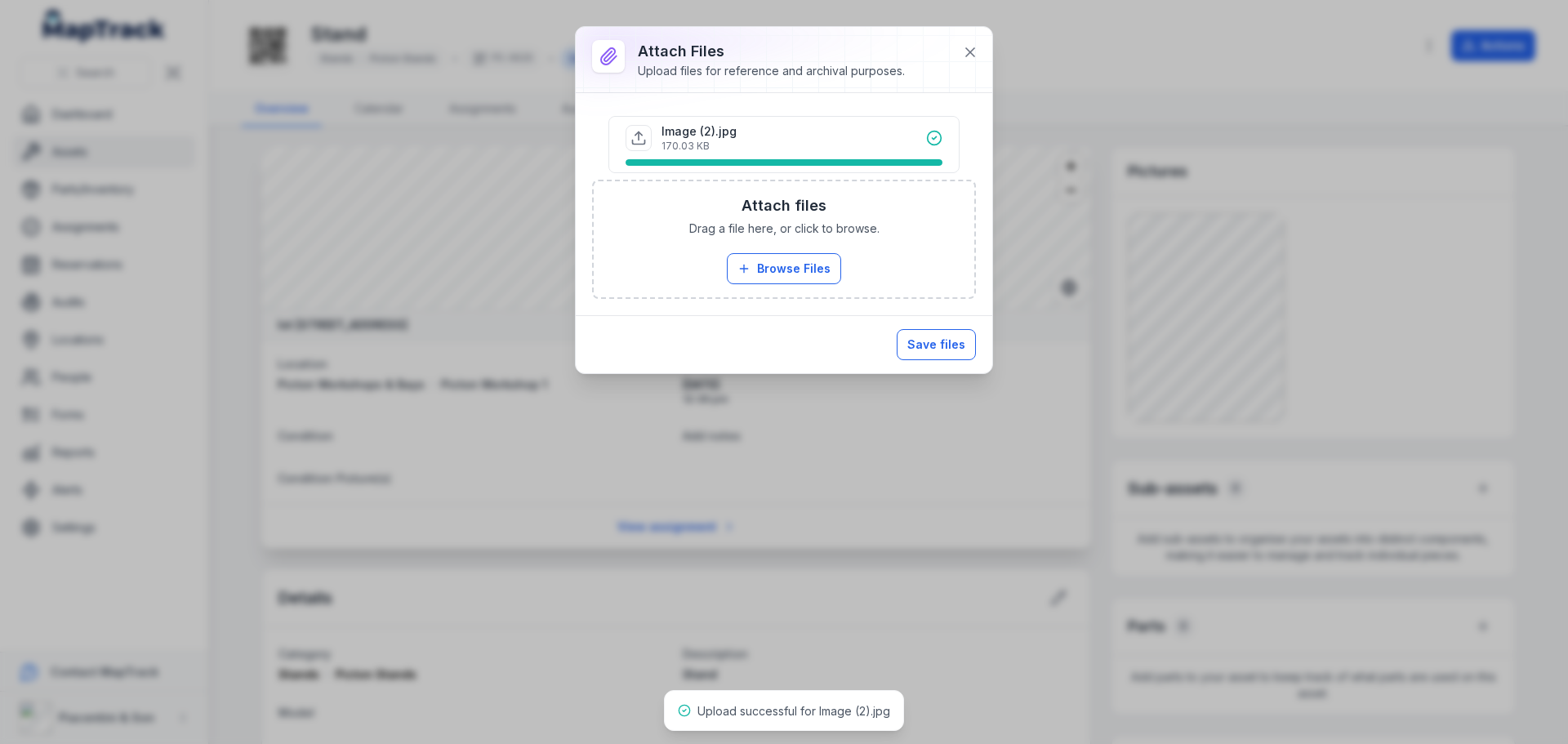
click at [924, 347] on button "Save files" at bounding box center [936, 344] width 80 height 31
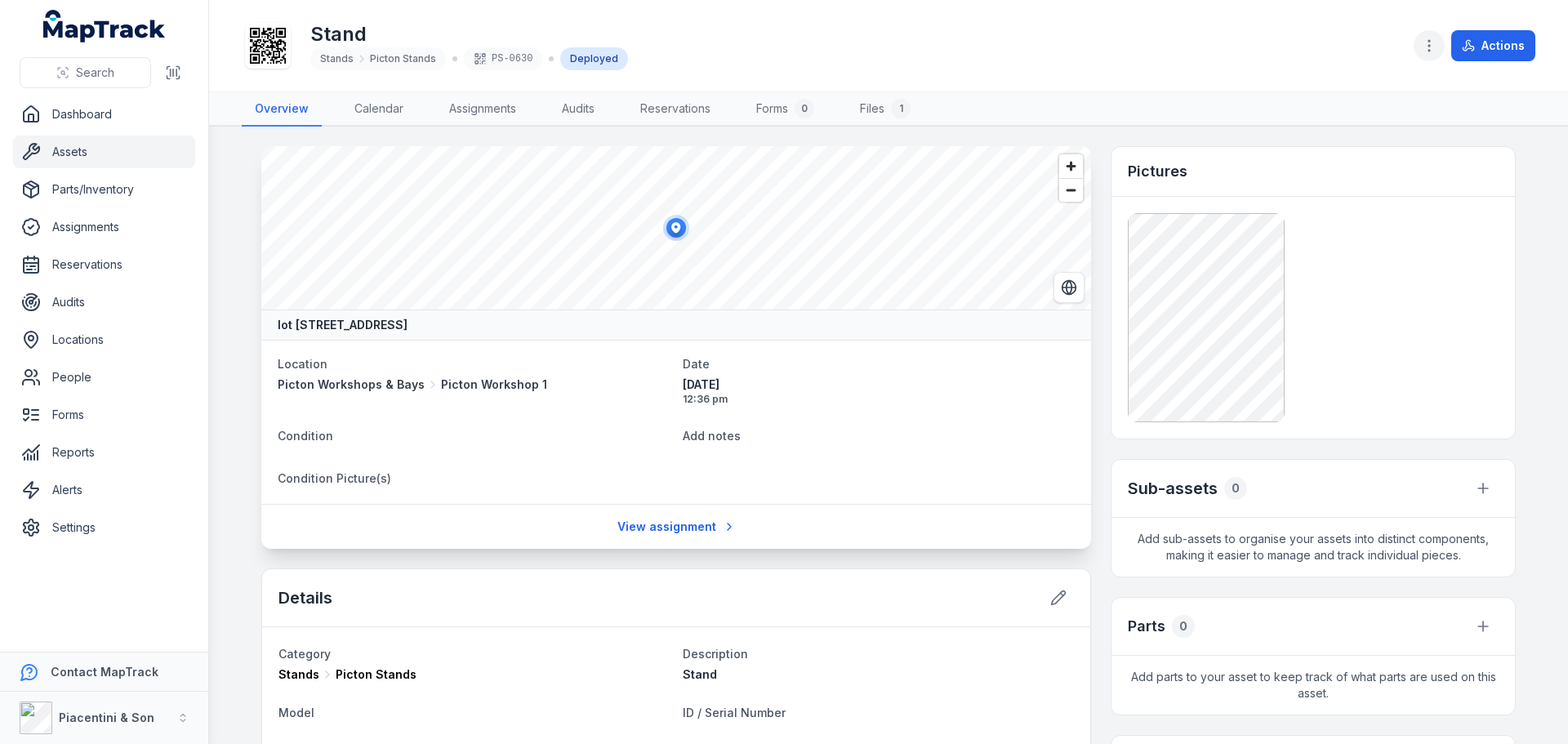
click at [1434, 40] on icon "button" at bounding box center [1429, 45] width 16 height 16
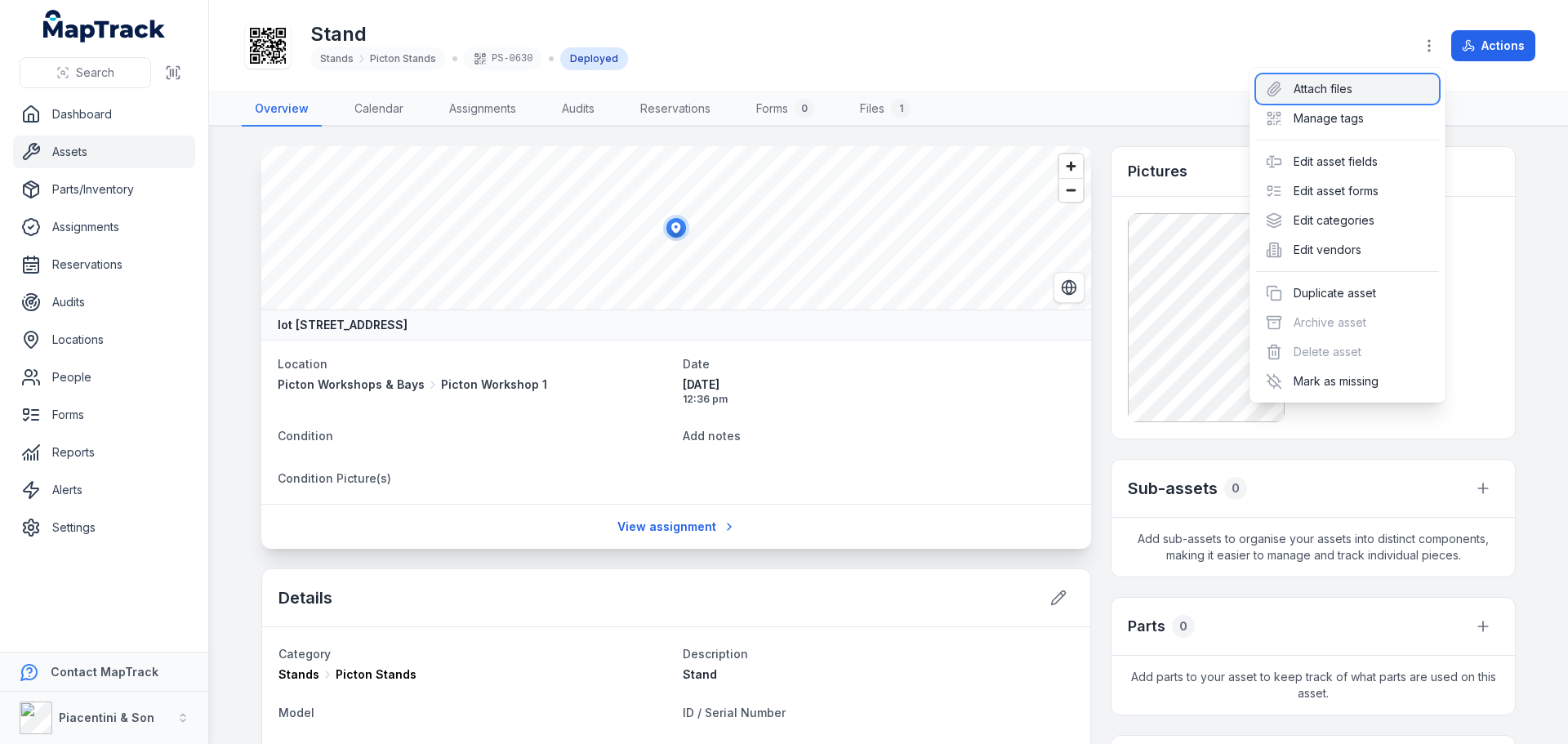
click at [1395, 81] on div "Attach files" at bounding box center [1347, 89] width 183 height 30
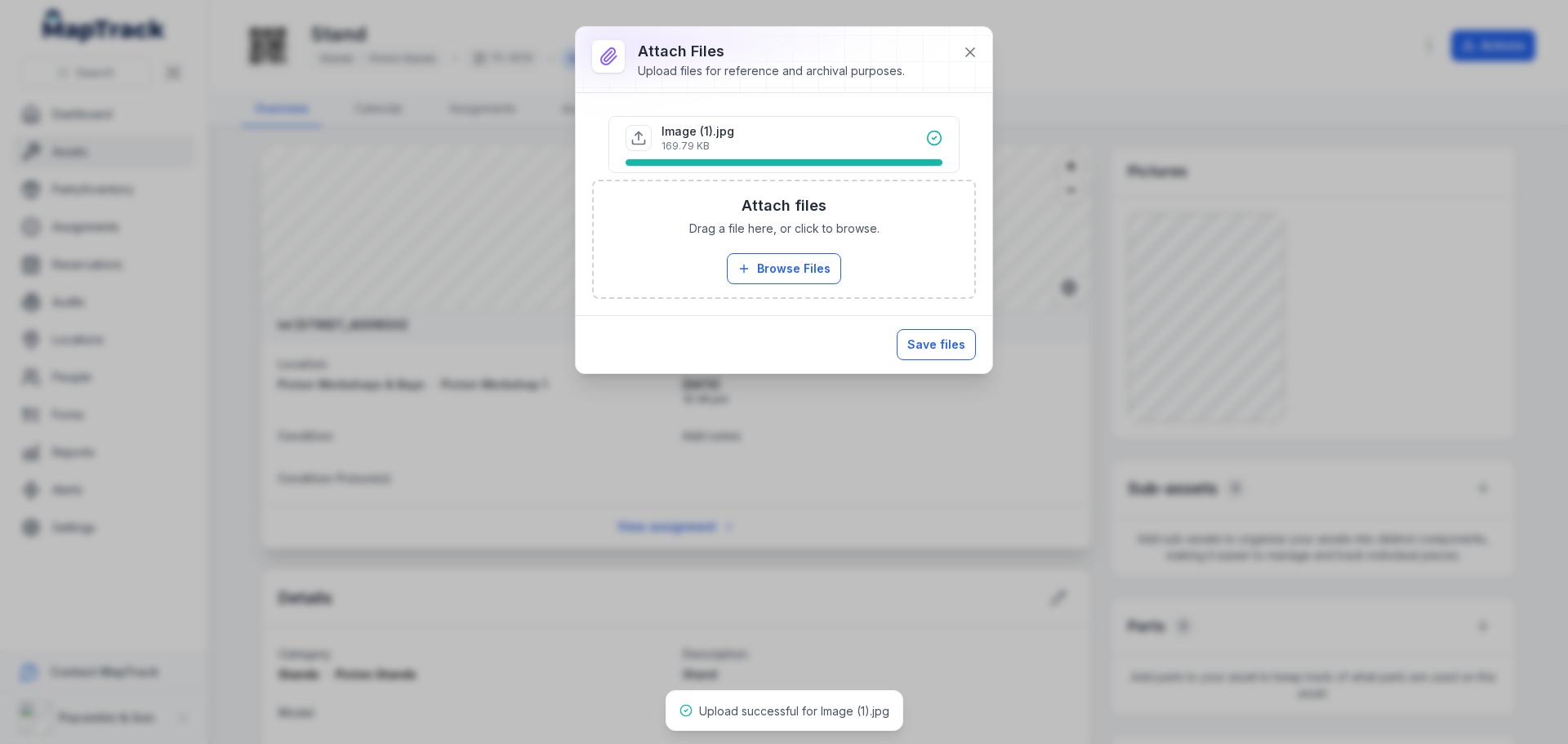
click at [922, 338] on button "Save files" at bounding box center [936, 344] width 80 height 31
